Goal: Task Accomplishment & Management: Use online tool/utility

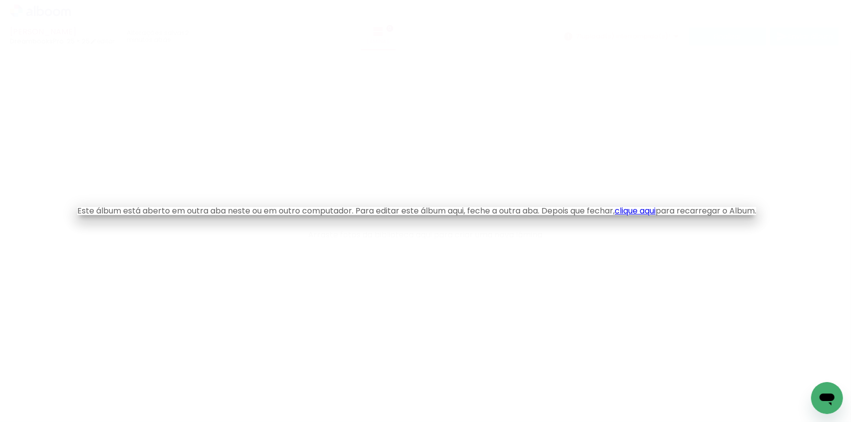
click at [656, 213] on link "clique aqui" at bounding box center [635, 210] width 41 height 11
click at [654, 207] on link "clique aqui" at bounding box center [635, 210] width 41 height 11
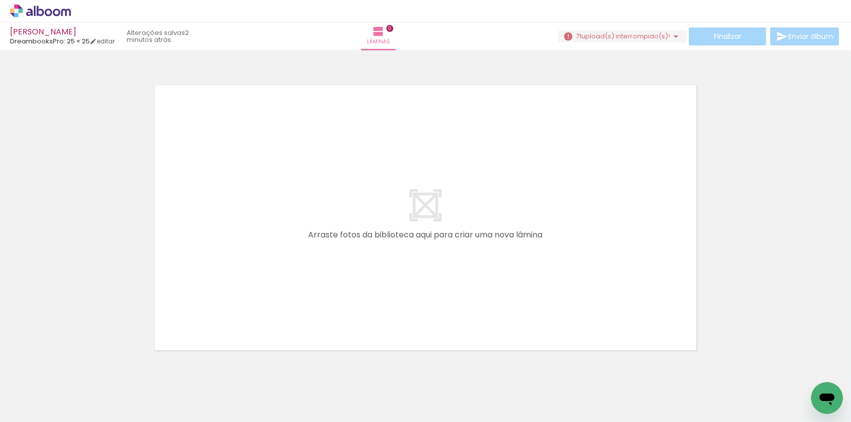
click at [629, 149] on quentale-layouter at bounding box center [426, 217] width 554 height 277
click at [672, 32] on iron-icon at bounding box center [676, 36] width 12 height 12
